Goal: Transaction & Acquisition: Purchase product/service

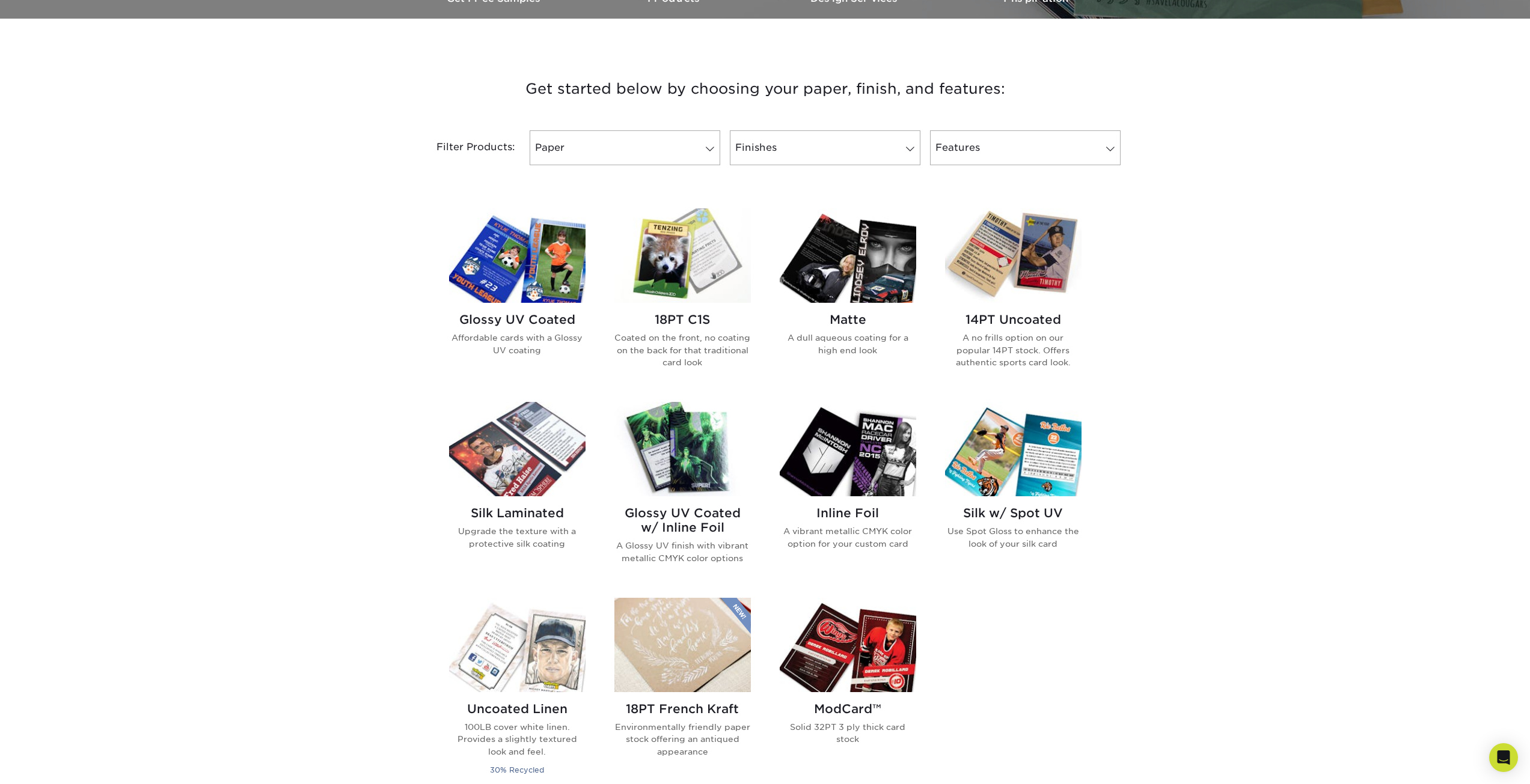
scroll to position [421, 0]
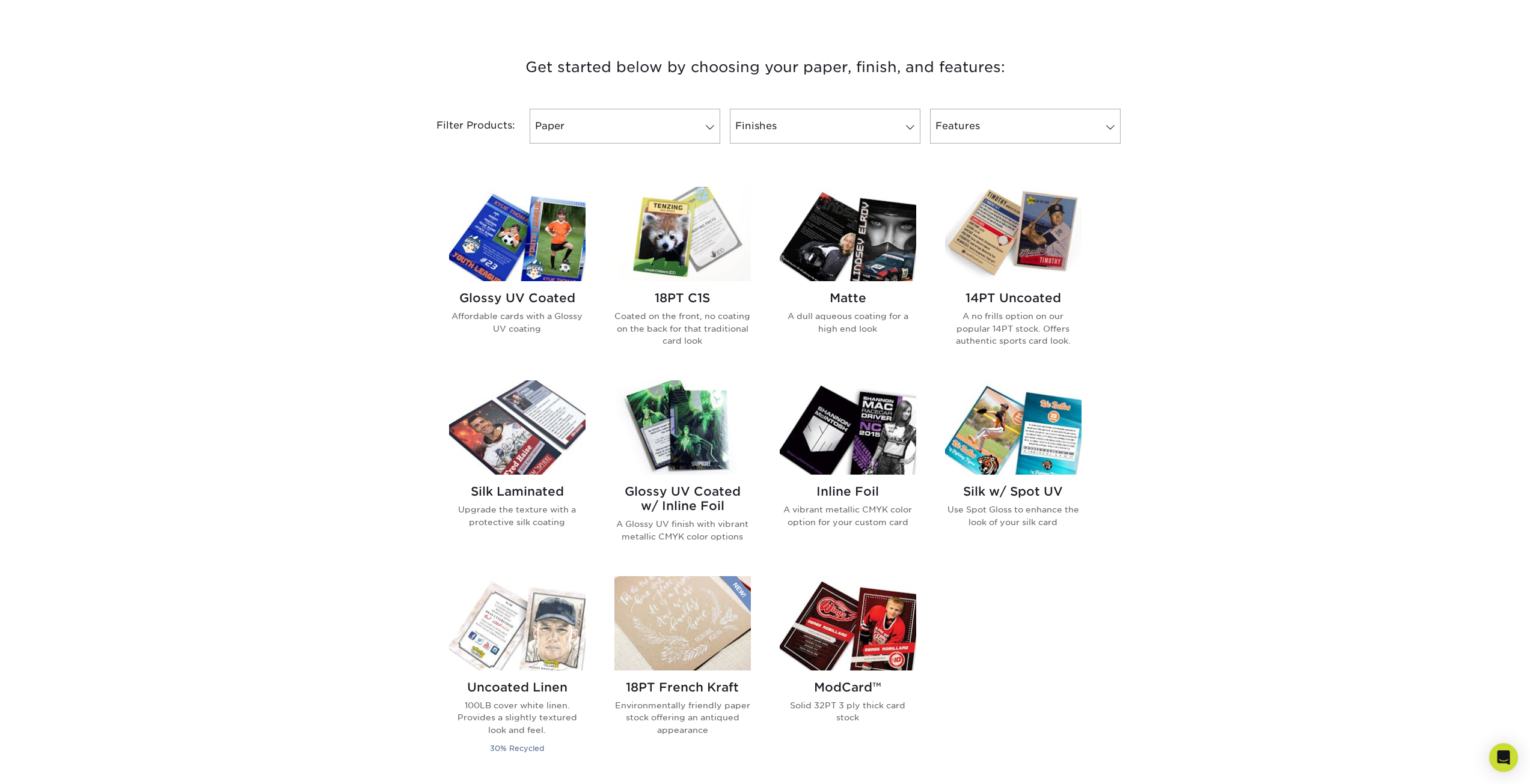
click at [677, 501] on h2 "Glossy UV Coated w/ Inline Foil" at bounding box center [682, 499] width 136 height 29
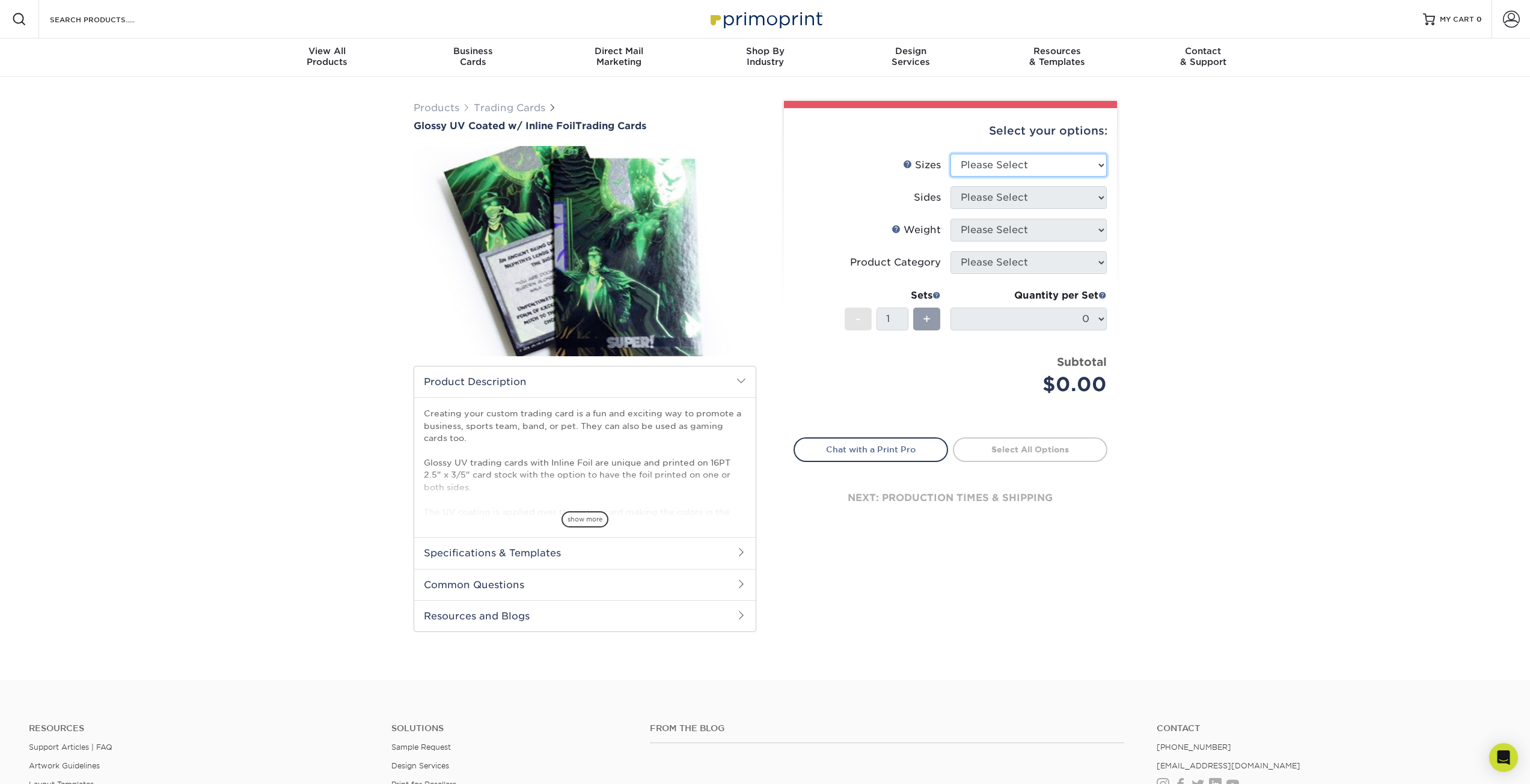
click at [1002, 173] on select "Please Select 2.5" x 3.5"" at bounding box center [1029, 165] width 156 height 23
select select "2.50x3.50"
click at [951, 154] on select "Please Select 2.5" x 3.5"" at bounding box center [1029, 165] width 156 height 23
click at [1000, 204] on select "Please Select Print Both Sides - Foil Back Only Print Both Sides - Foil Both Si…" at bounding box center [1029, 197] width 156 height 23
select select "34527644-b4fd-4ffb-9092-1318eefcd9d9"
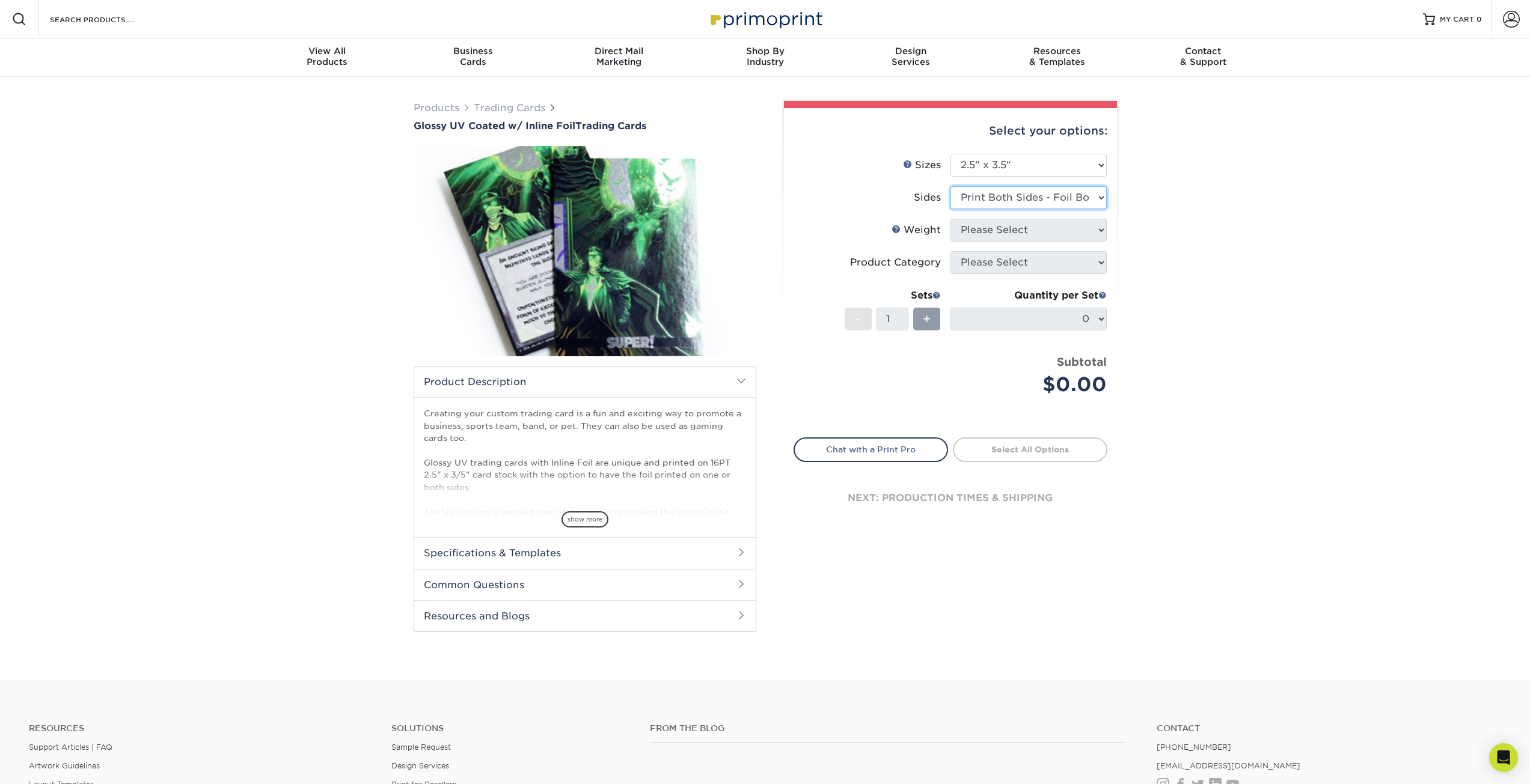
click at [951, 186] on select "Please Select Print Both Sides - Foil Back Only Print Both Sides - Foil Both Si…" at bounding box center [1029, 197] width 156 height 23
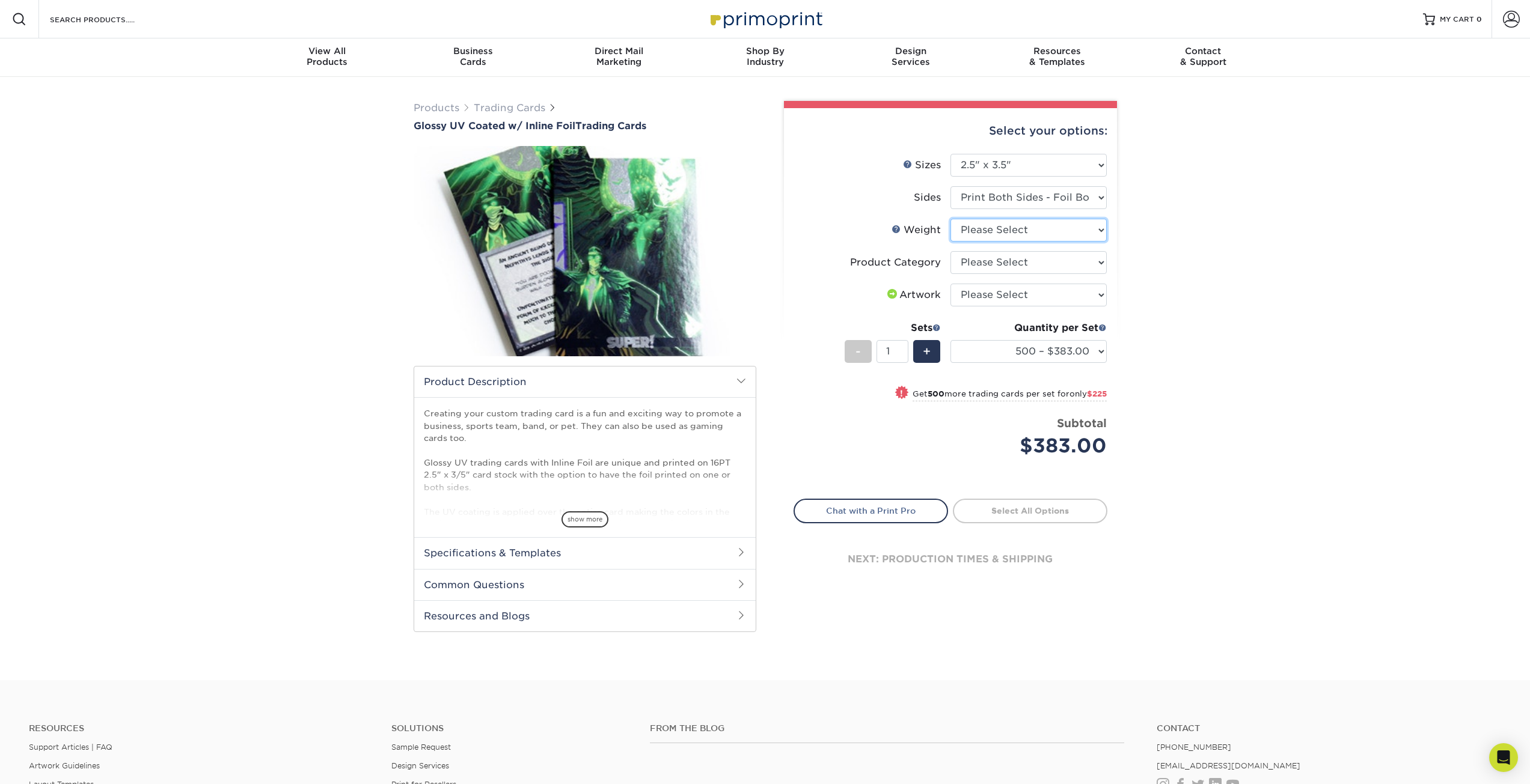
click at [998, 228] on select "Please Select 16PT" at bounding box center [1029, 230] width 156 height 23
select select "16PT"
click at [951, 219] on select "Please Select 16PT" at bounding box center [1029, 230] width 156 height 23
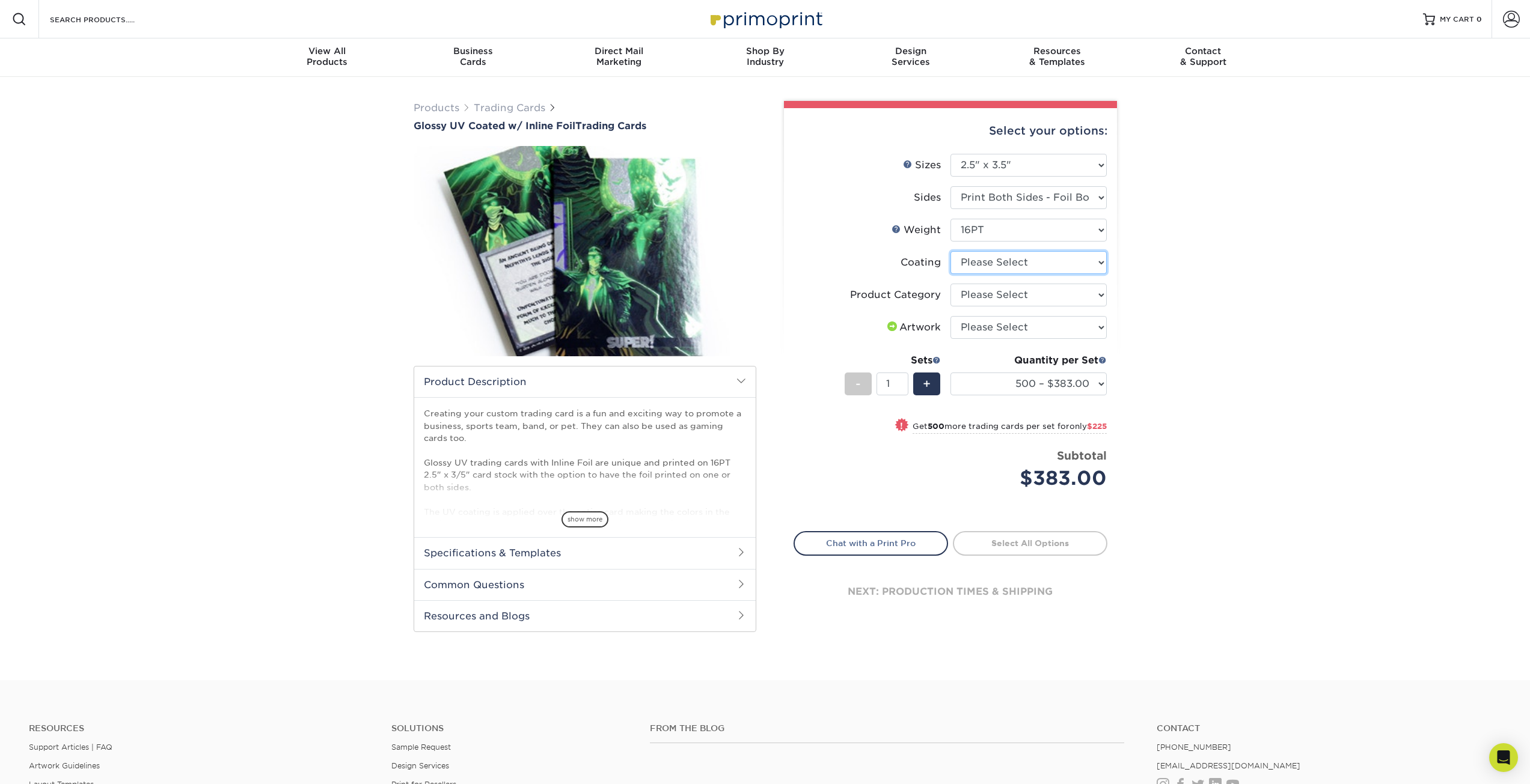
click at [996, 263] on select at bounding box center [1029, 262] width 156 height 23
select select "ae367451-b2b8-45df-a344-0f05b6a12993"
click at [951, 251] on select at bounding box center [1029, 262] width 156 height 23
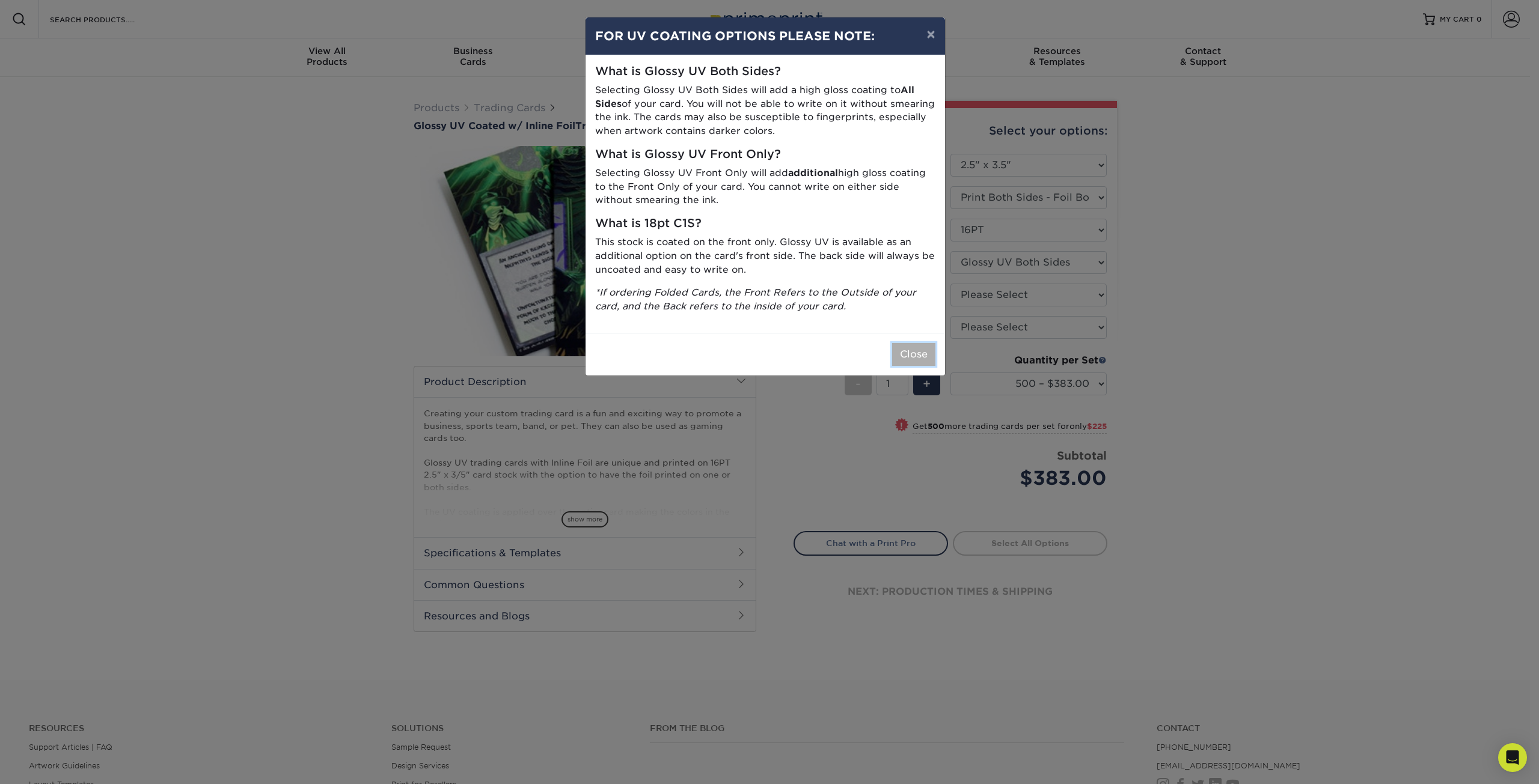
click at [907, 359] on button "Close" at bounding box center [913, 354] width 43 height 23
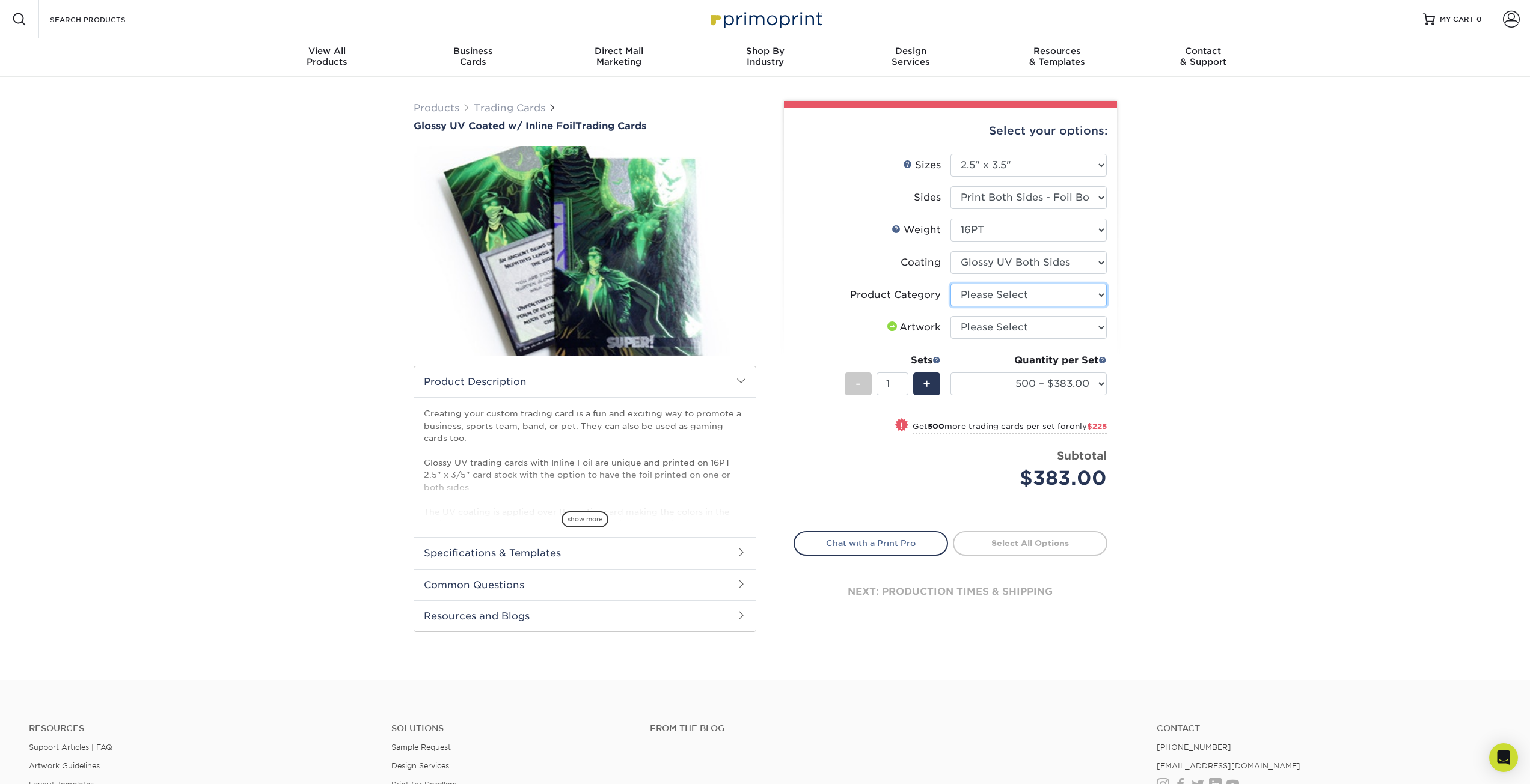
click at [997, 295] on select "Please Select Trading Cards" at bounding box center [1029, 295] width 156 height 23
select select "c2f9bce9-36c2-409d-b101-c29d9d031e18"
click at [951, 284] on select "Please Select Trading Cards" at bounding box center [1029, 295] width 156 height 23
click at [993, 327] on select "Please Select I will upload files I need a design - $100" at bounding box center [1029, 327] width 156 height 23
select select "upload"
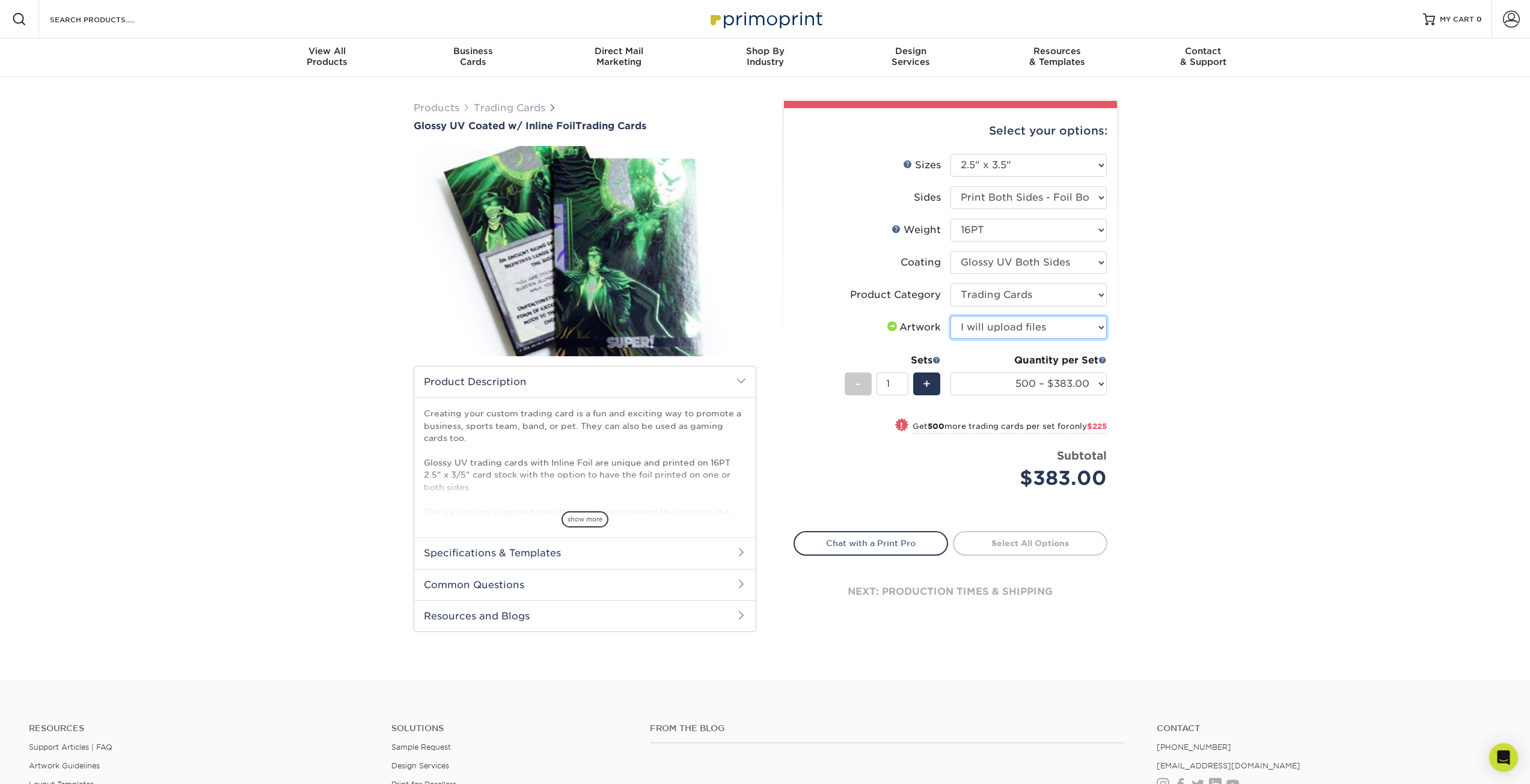
click at [951, 316] on select "Please Select I will upload files I need a design - $100" at bounding box center [1029, 327] width 156 height 23
click at [1026, 382] on select "500 – $383.00 1000 – $608.00 2500 – $883.00 5000 – $1252.00" at bounding box center [1029, 384] width 156 height 23
select select "5000 – $1252.00"
click at [951, 373] on select "500 – $383.00 1000 – $608.00 2500 – $883.00 5000 – $1252.00" at bounding box center [1029, 384] width 156 height 23
